Goal: Use online tool/utility: Utilize a website feature to perform a specific function

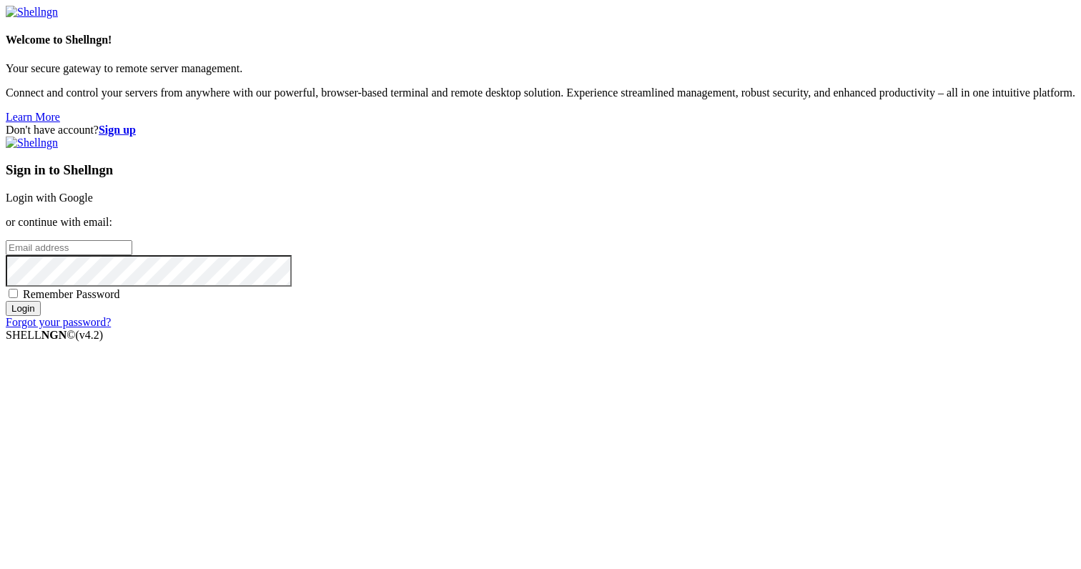
click at [132, 255] on input "email" at bounding box center [69, 247] width 127 height 15
type input "[PERSON_NAME][EMAIL_ADDRESS][DOMAIN_NAME]"
click at [6, 301] on input "Login" at bounding box center [23, 308] width 35 height 15
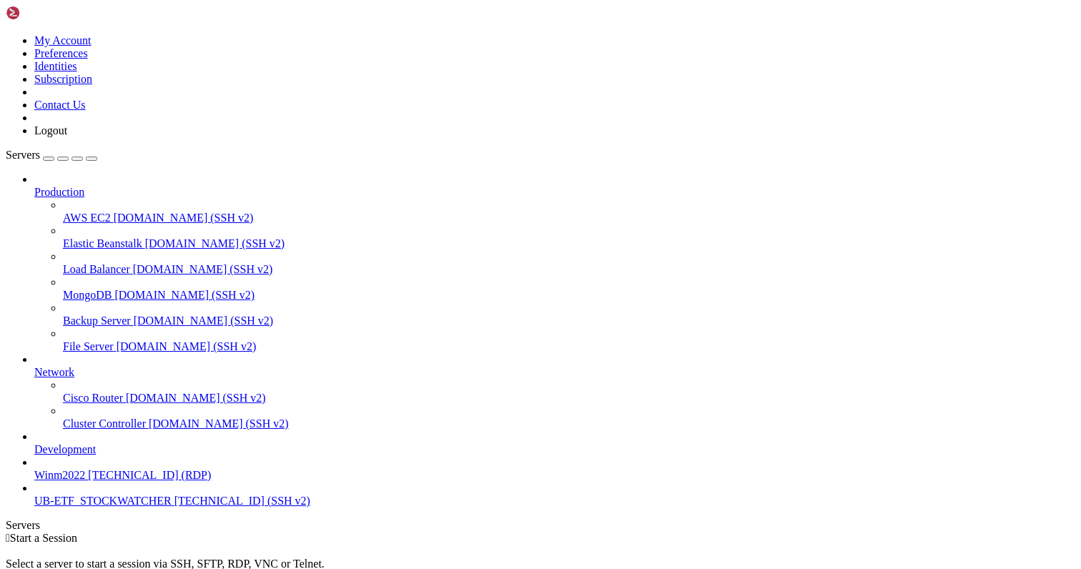
scroll to position [8, 0]
click at [174, 507] on span "[TECHNICAL_ID] (SSH v2)" at bounding box center [242, 501] width 136 height 12
click at [128, 507] on span "UB-ETF_STOCKWATCHER" at bounding box center [102, 501] width 137 height 12
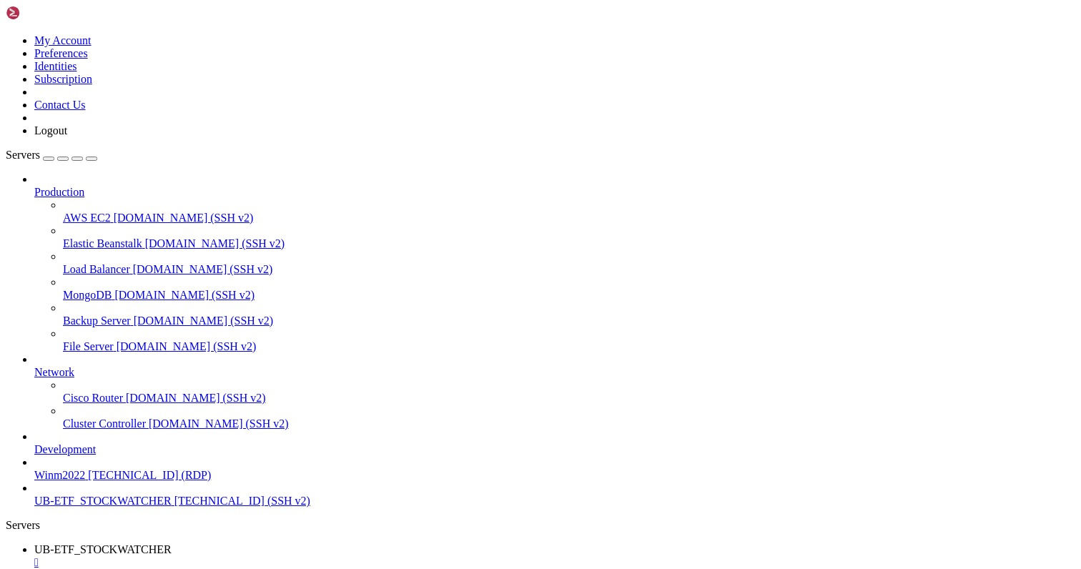
drag, startPoint x: 196, startPoint y: 1239, endPoint x: 16, endPoint y: 1057, distance: 255.8
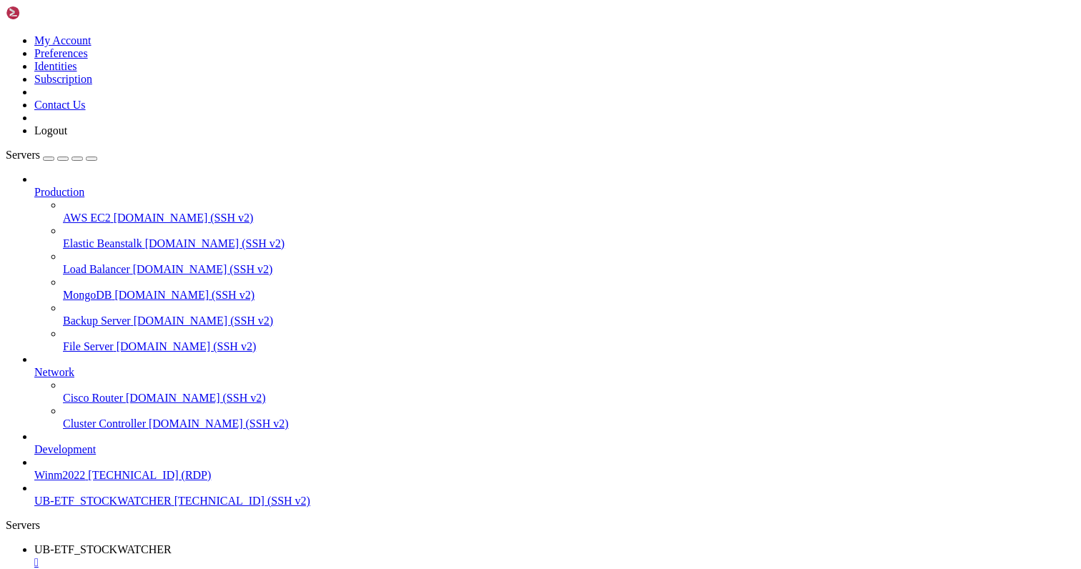
drag, startPoint x: 395, startPoint y: 1119, endPoint x: 14, endPoint y: 819, distance: 485.1
drag, startPoint x: 322, startPoint y: 1124, endPoint x: 11, endPoint y: 868, distance: 402.2
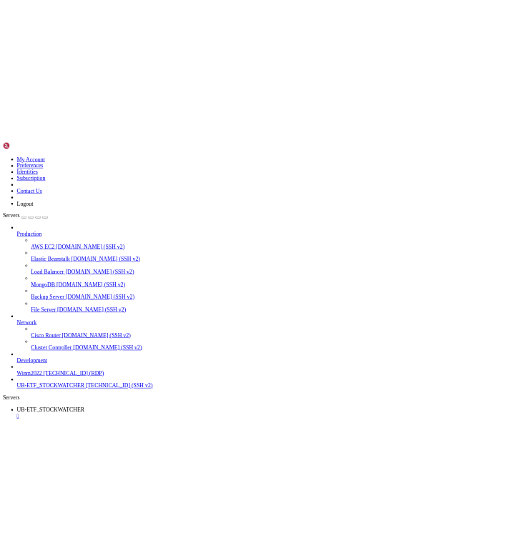
scroll to position [29425, 0]
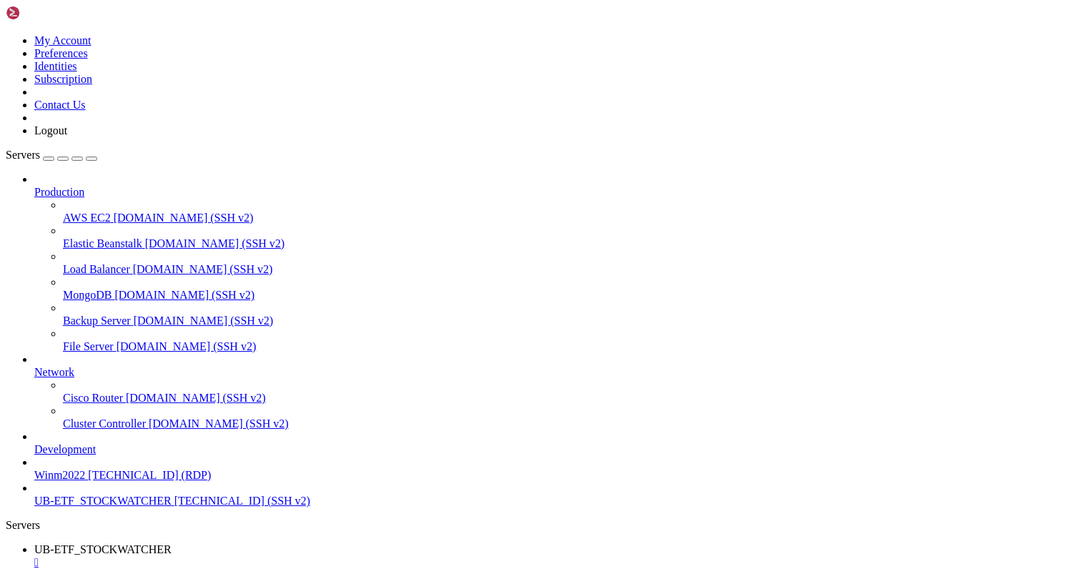
drag, startPoint x: 330, startPoint y: 1074, endPoint x: 275, endPoint y: 941, distance: 143.0
